Goal: Information Seeking & Learning: Learn about a topic

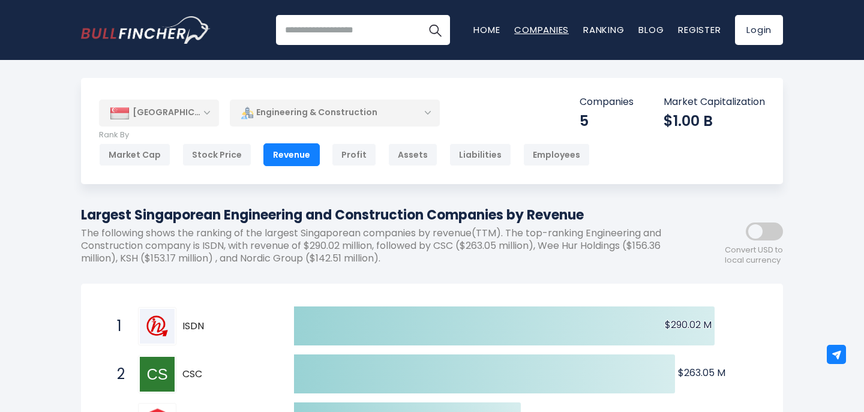
click at [537, 29] on link "Companies" at bounding box center [541, 29] width 55 height 13
click at [206, 107] on div "Singapore" at bounding box center [159, 113] width 120 height 26
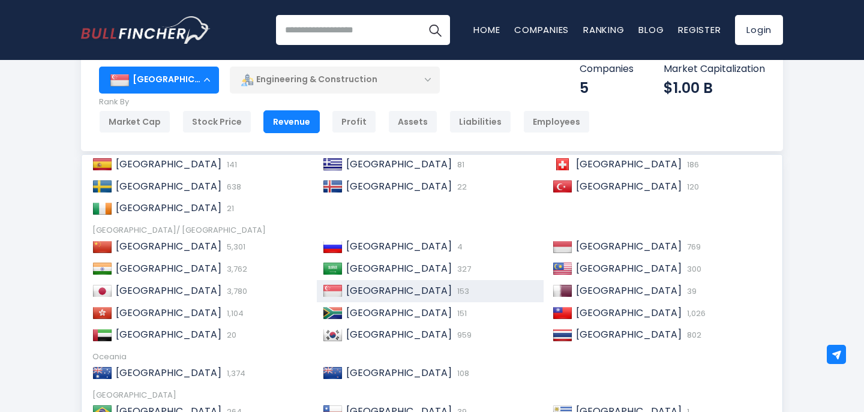
scroll to position [39, 0]
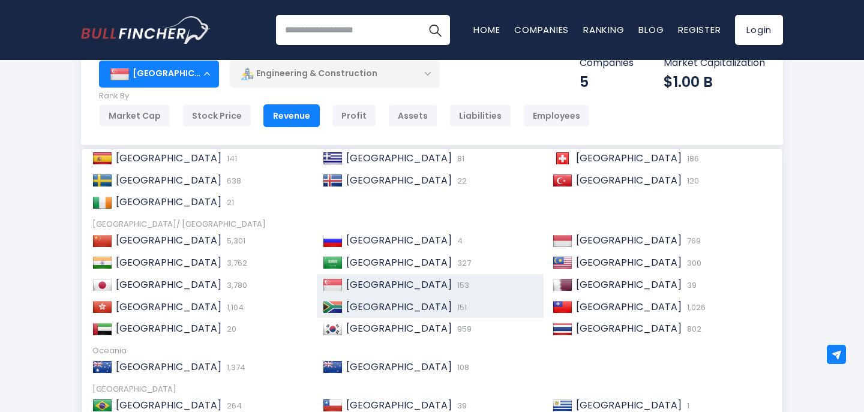
click at [355, 304] on span "South Africa" at bounding box center [399, 307] width 106 height 14
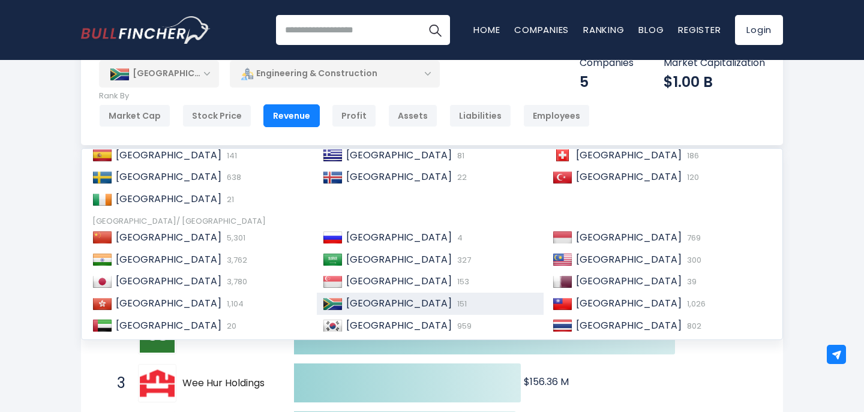
scroll to position [179, 0]
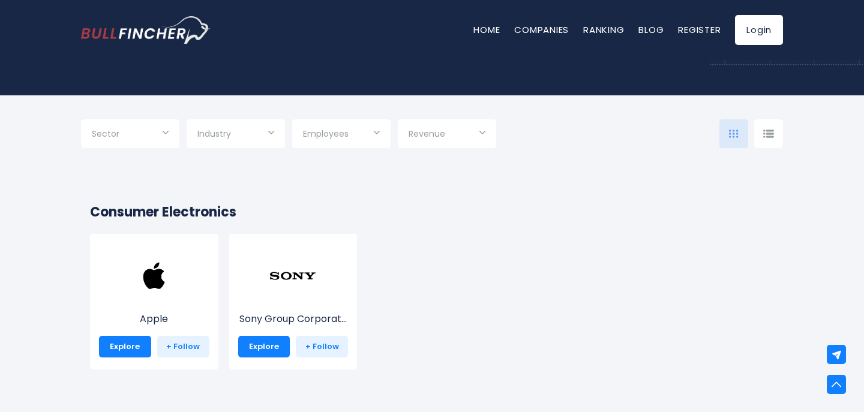
scroll to position [73, 0]
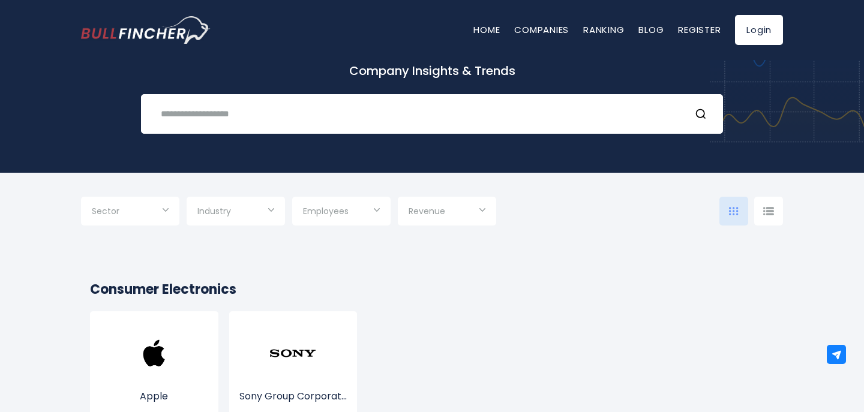
click at [166, 208] on input "Selection" at bounding box center [130, 213] width 77 height 22
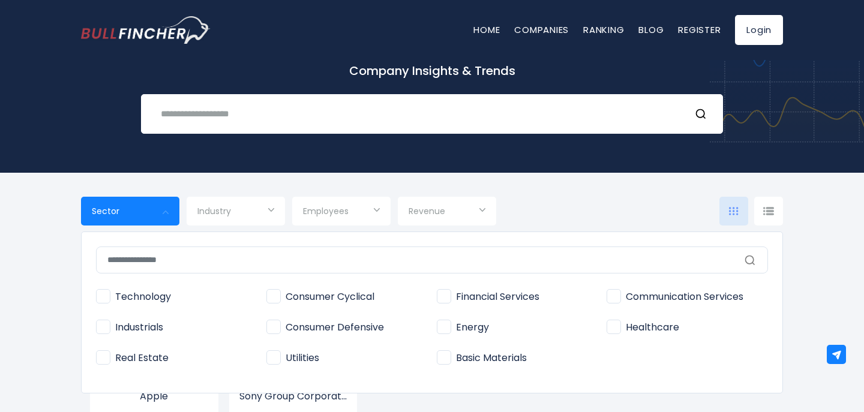
click at [166, 208] on div at bounding box center [432, 206] width 864 height 412
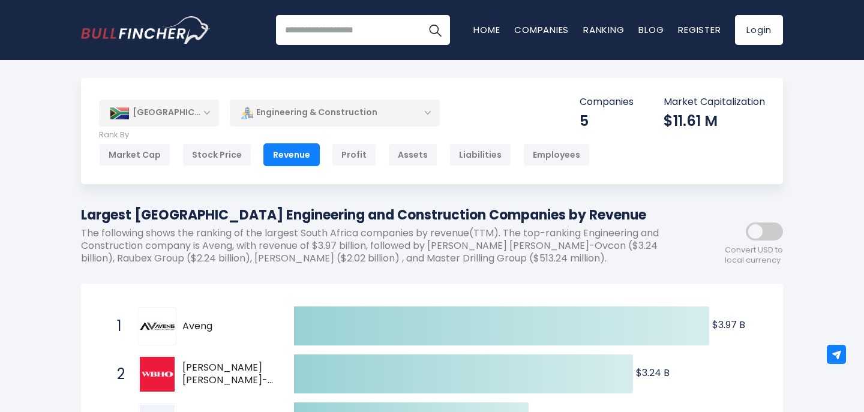
click at [415, 115] on div "Engineering & Construction" at bounding box center [335, 113] width 210 height 28
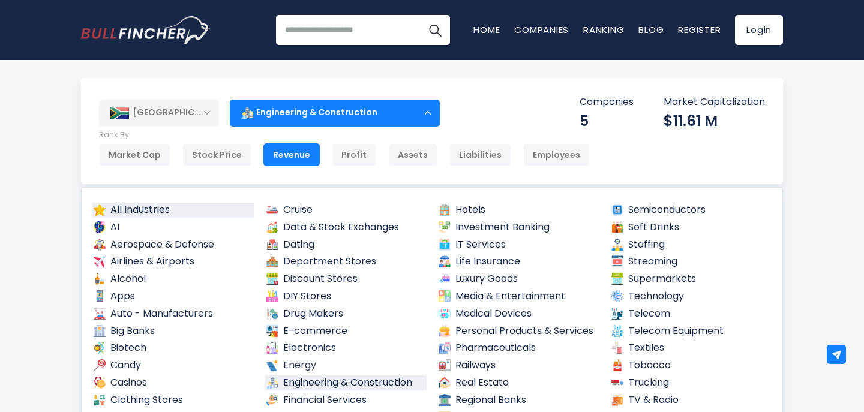
click at [150, 213] on link "All Industries" at bounding box center [173, 210] width 162 height 15
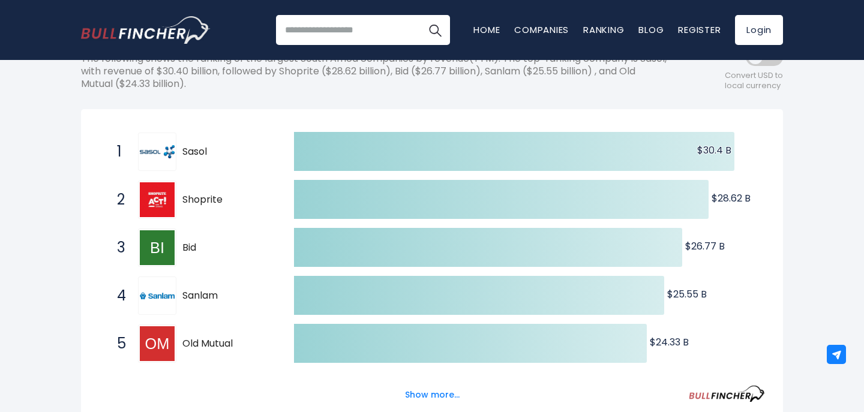
scroll to position [276, 0]
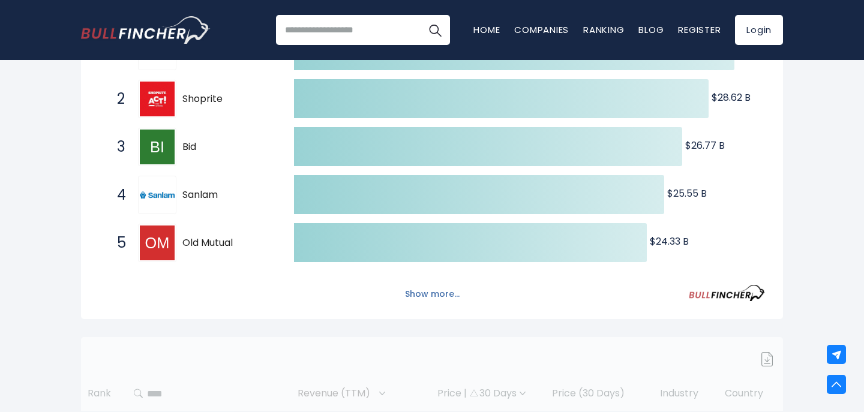
click at [419, 298] on button "Show more..." at bounding box center [432, 295] width 69 height 20
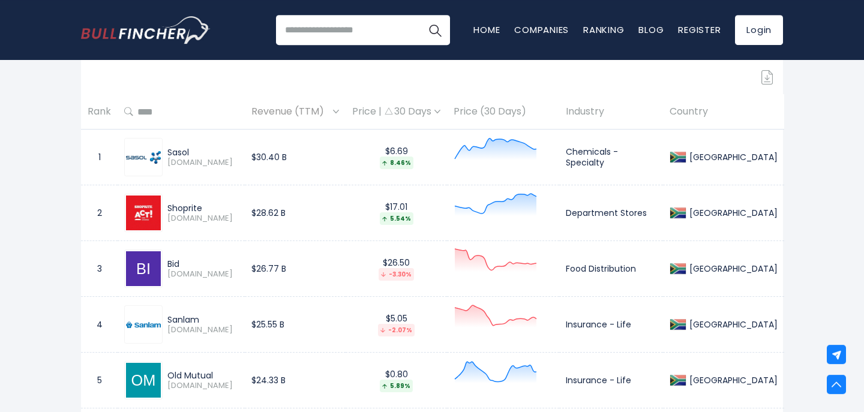
scroll to position [720, 0]
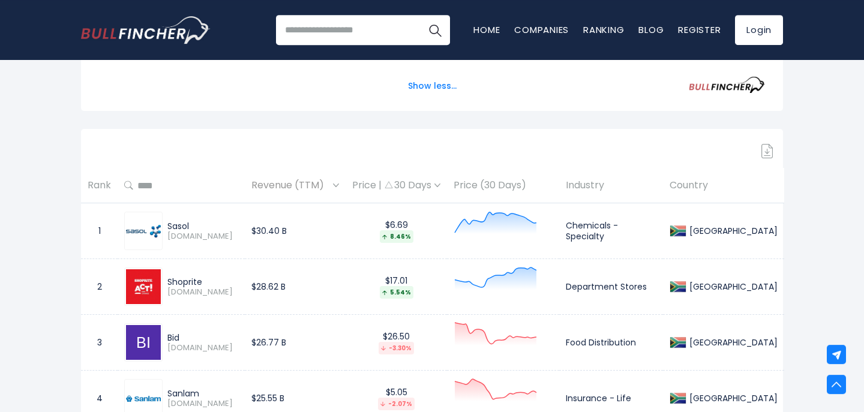
click at [339, 185] on img at bounding box center [336, 186] width 6 height 4
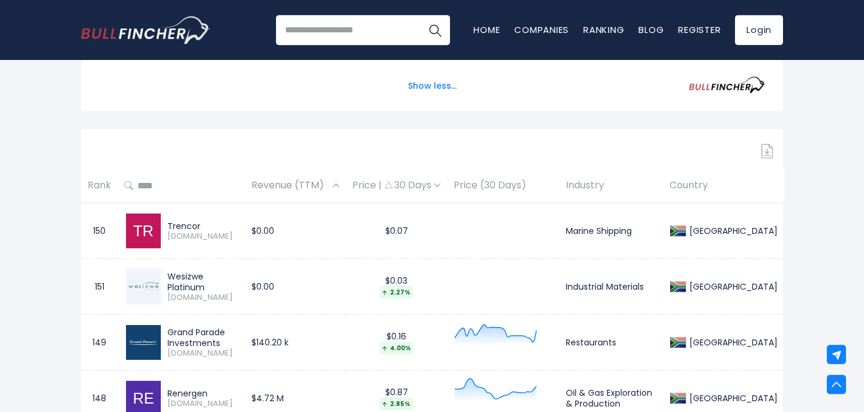
click at [339, 185] on img at bounding box center [336, 186] width 6 height 4
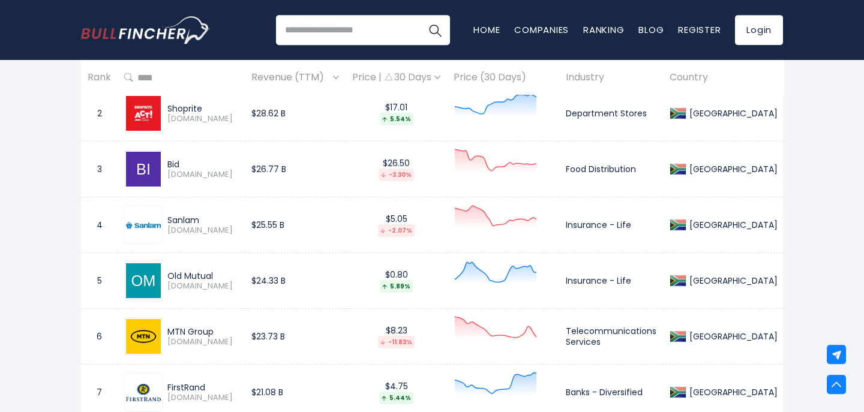
scroll to position [913, 0]
